Goal: Navigation & Orientation: Understand site structure

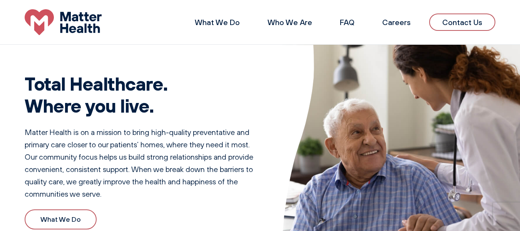
click at [232, 27] on li "What We Do" at bounding box center [218, 22] width 64 height 18
click at [230, 21] on link "What We Do" at bounding box center [217, 22] width 45 height 10
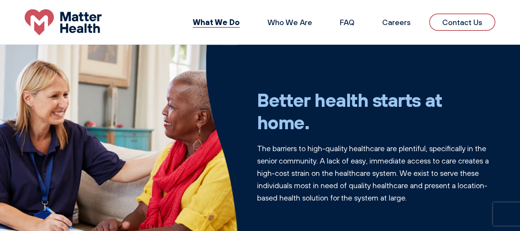
click at [69, 21] on img at bounding box center [63, 22] width 77 height 26
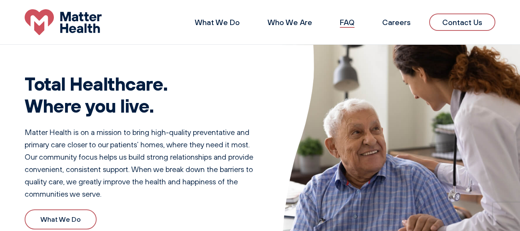
click at [351, 23] on link "FAQ" at bounding box center [347, 22] width 15 height 10
click at [293, 25] on link "Who We Are" at bounding box center [290, 22] width 45 height 10
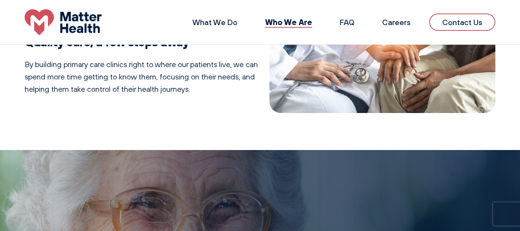
scroll to position [168, 0]
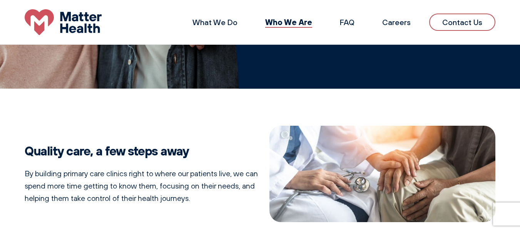
click at [87, 25] on img at bounding box center [63, 22] width 77 height 26
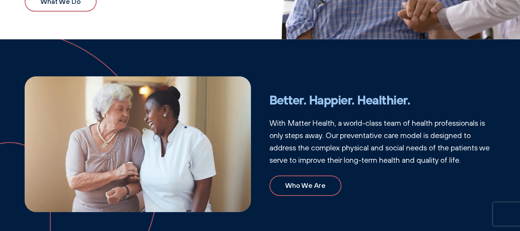
scroll to position [231, 0]
